Goal: Information Seeking & Learning: Learn about a topic

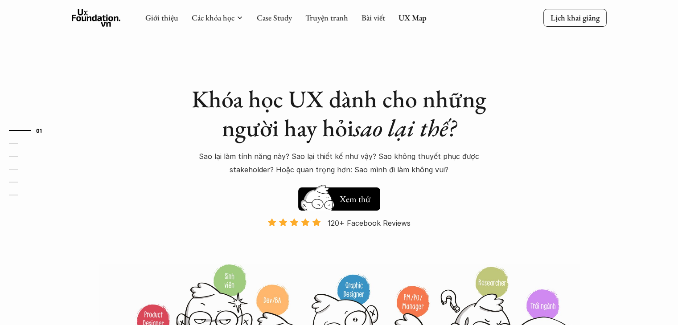
click at [286, 17] on link "Case Study" at bounding box center [274, 17] width 35 height 10
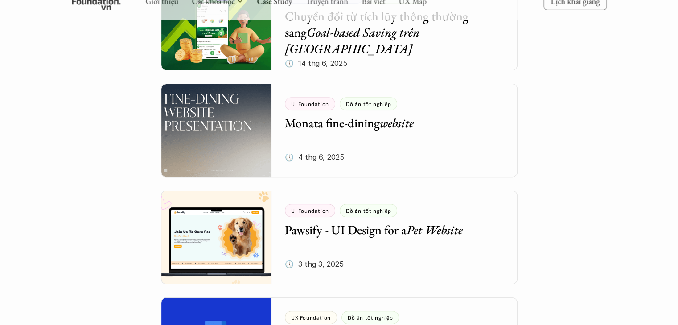
scroll to position [178, 0]
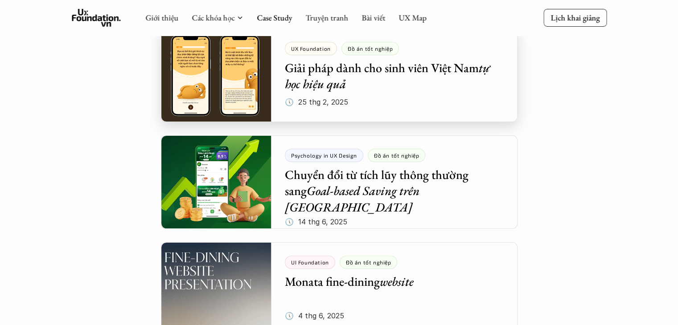
click at [232, 84] on div at bounding box center [339, 76] width 357 height 94
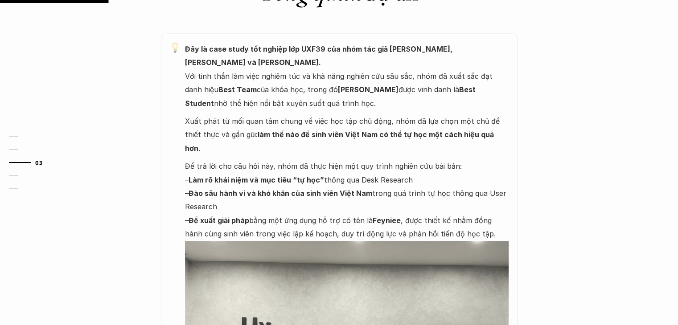
scroll to position [178, 0]
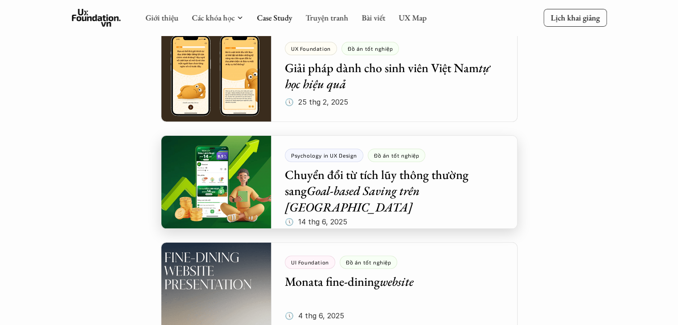
click at [358, 179] on div at bounding box center [339, 183] width 357 height 94
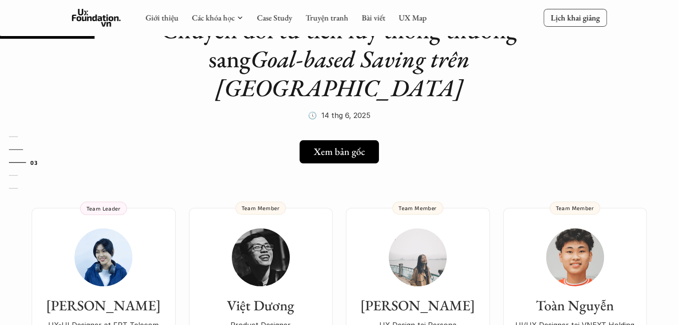
scroll to position [45, 0]
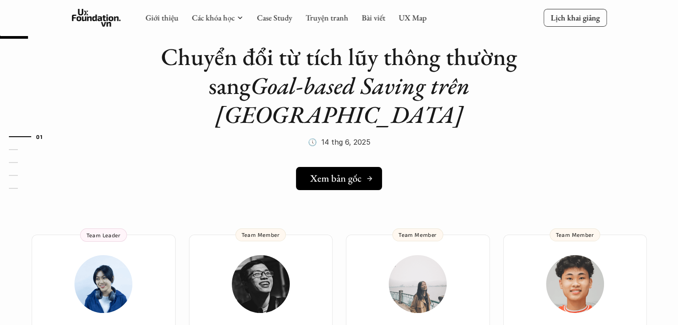
click at [332, 173] on h5 "Xem bản gốc" at bounding box center [335, 179] width 51 height 12
